Goal: Entertainment & Leisure: Consume media (video, audio)

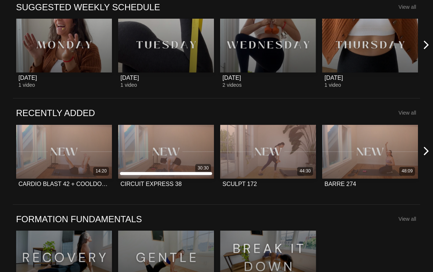
scroll to position [299, 0]
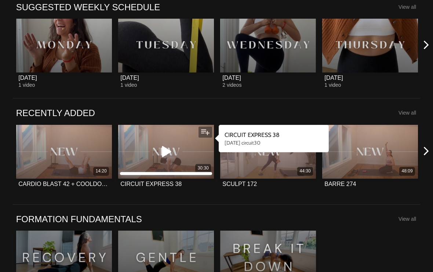
click at [165, 151] on icon at bounding box center [166, 152] width 22 height 13
